Goal: Find specific page/section: Find specific page/section

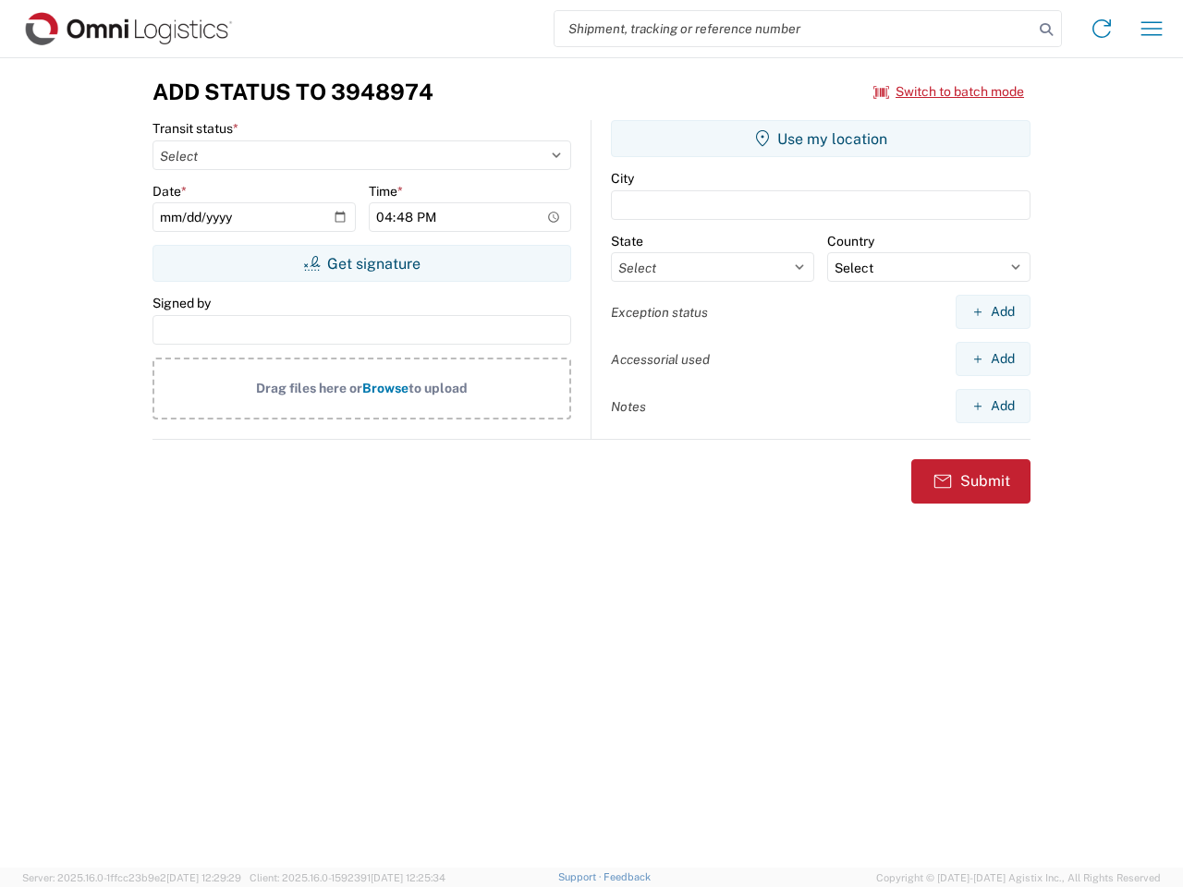
click at [794, 29] on input "search" at bounding box center [793, 28] width 479 height 35
click at [1046, 30] on icon at bounding box center [1046, 30] width 26 height 26
click at [1102, 29] on icon at bounding box center [1102, 29] width 30 height 30
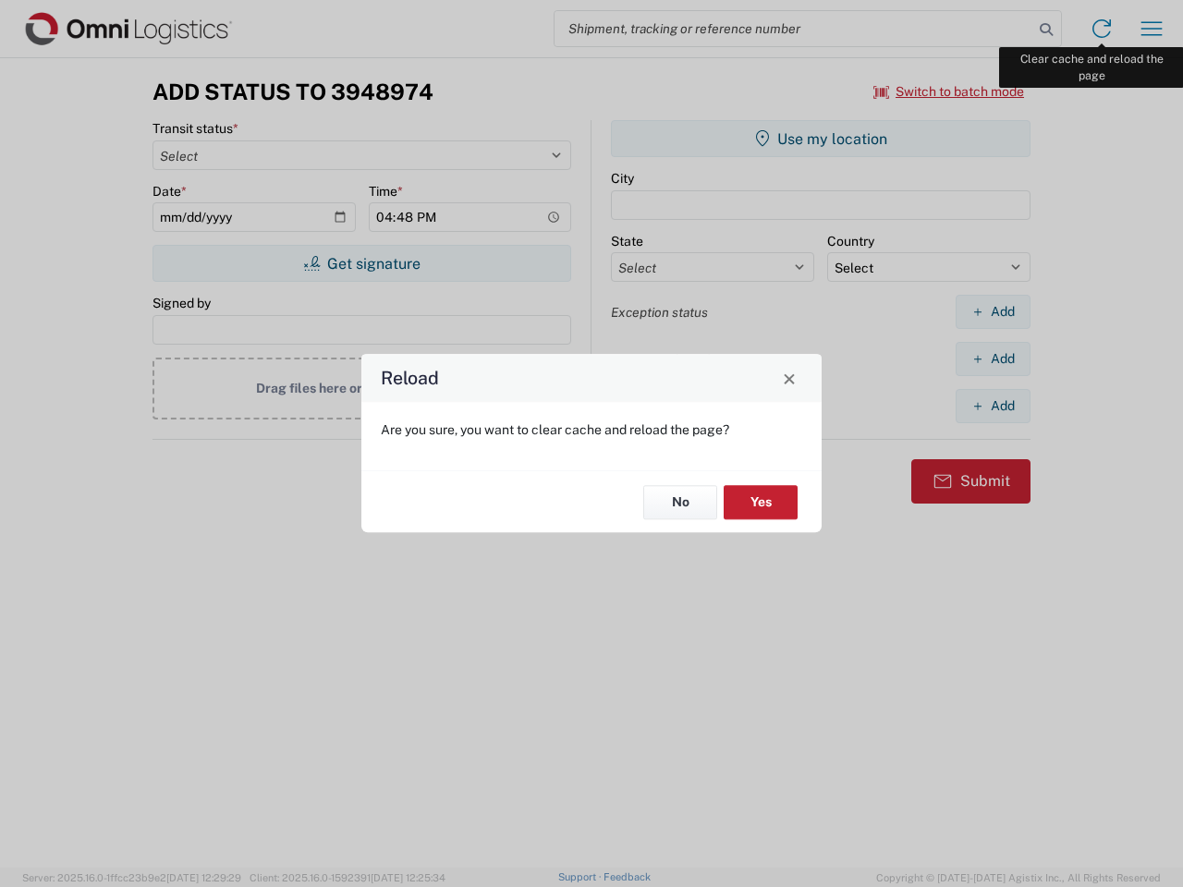
click at [1151, 29] on div "Reload Are you sure, you want to clear cache and reload the page? No Yes" at bounding box center [591, 443] width 1183 height 887
click at [949, 91] on div "Reload Are you sure, you want to clear cache and reload the page? No Yes" at bounding box center [591, 443] width 1183 height 887
click at [361, 263] on div "Reload Are you sure, you want to clear cache and reload the page? No Yes" at bounding box center [591, 443] width 1183 height 887
click at [821, 139] on div "Reload Are you sure, you want to clear cache and reload the page? No Yes" at bounding box center [591, 443] width 1183 height 887
click at [992, 311] on div "Reload Are you sure, you want to clear cache and reload the page? No Yes" at bounding box center [591, 443] width 1183 height 887
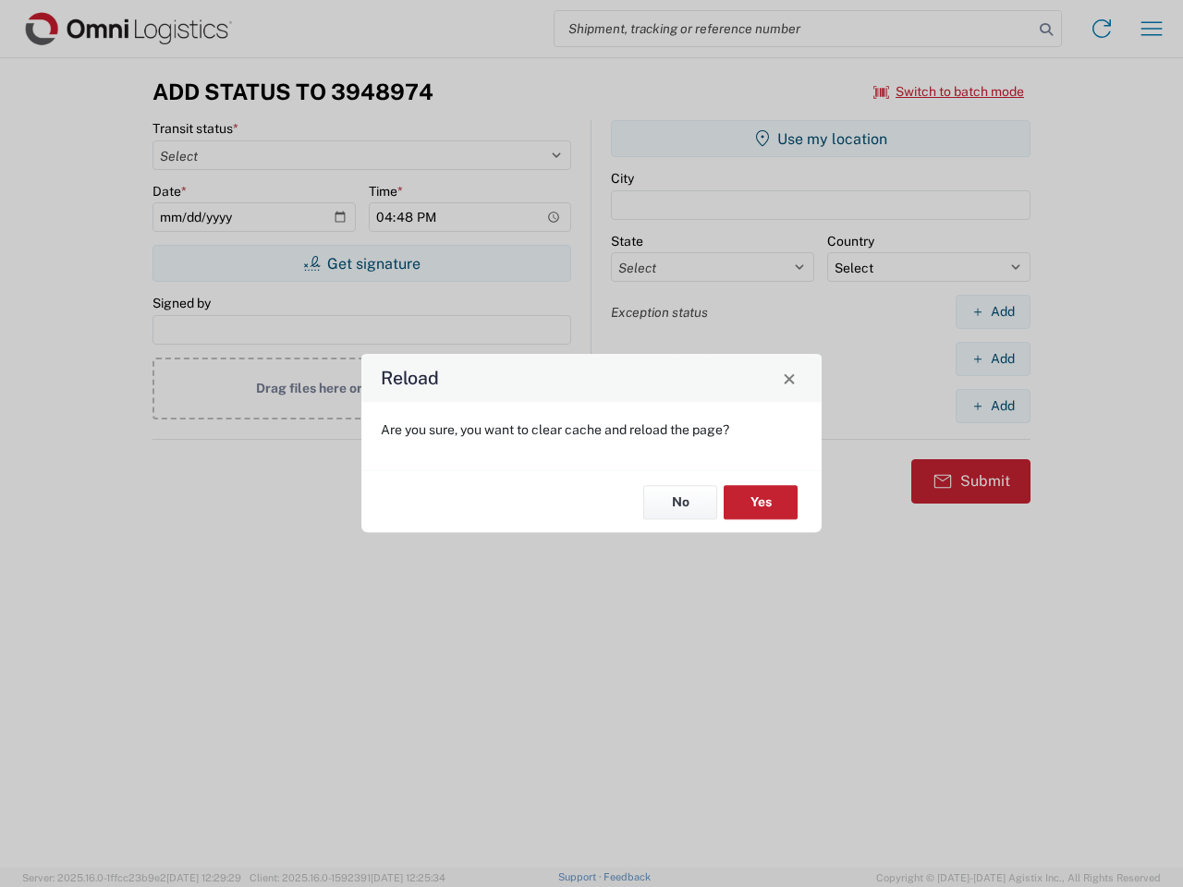
click at [992, 359] on div "Reload Are you sure, you want to clear cache and reload the page? No Yes" at bounding box center [591, 443] width 1183 height 887
click at [992, 406] on div "Reload Are you sure, you want to clear cache and reload the page? No Yes" at bounding box center [591, 443] width 1183 height 887
